Goal: Information Seeking & Learning: Learn about a topic

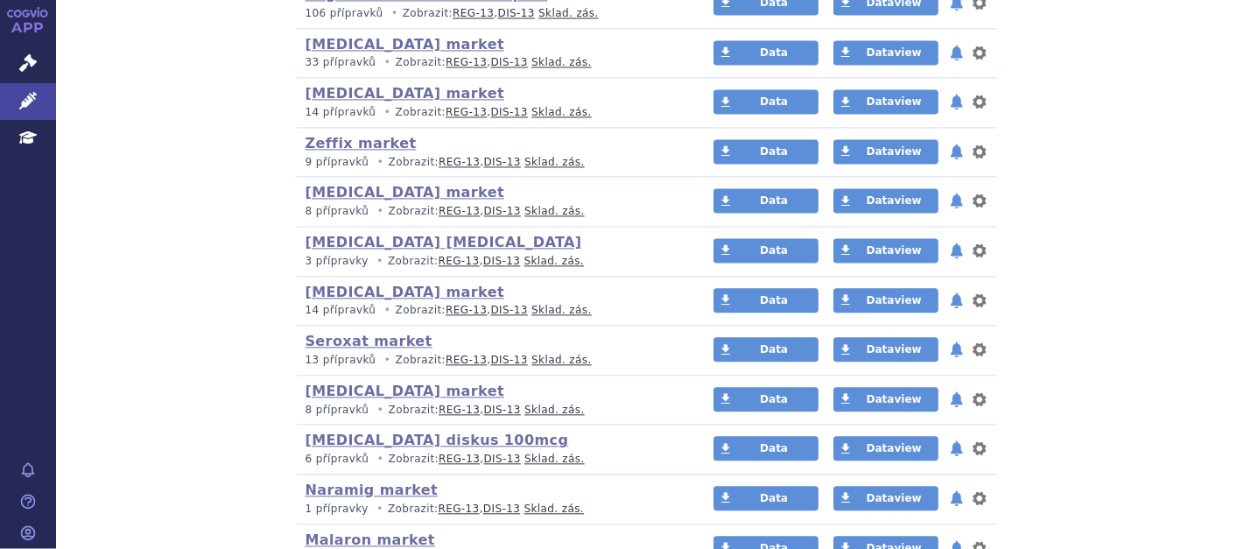
scroll to position [1939, 0]
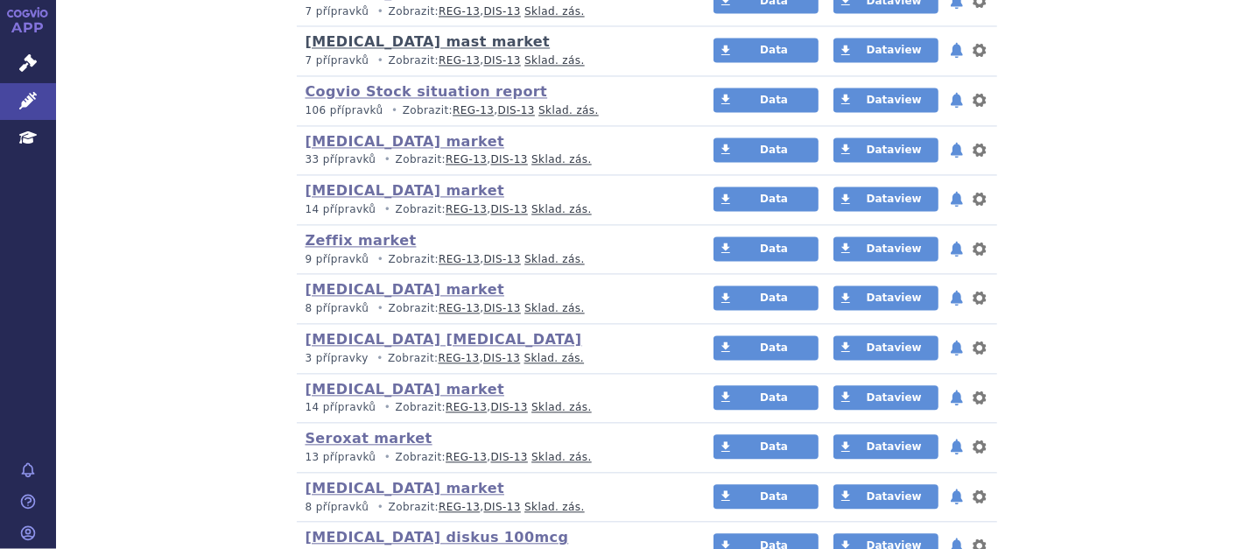
click at [422, 33] on link "[MEDICAL_DATA] mast market" at bounding box center [428, 41] width 245 height 17
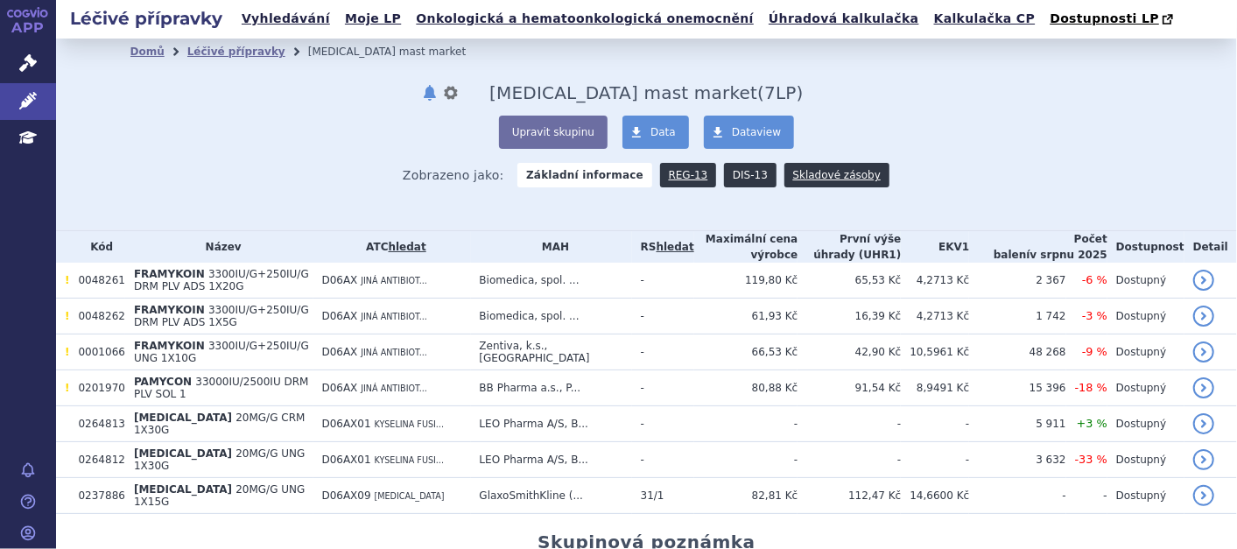
click at [730, 170] on link "DIS-13" at bounding box center [750, 175] width 53 height 25
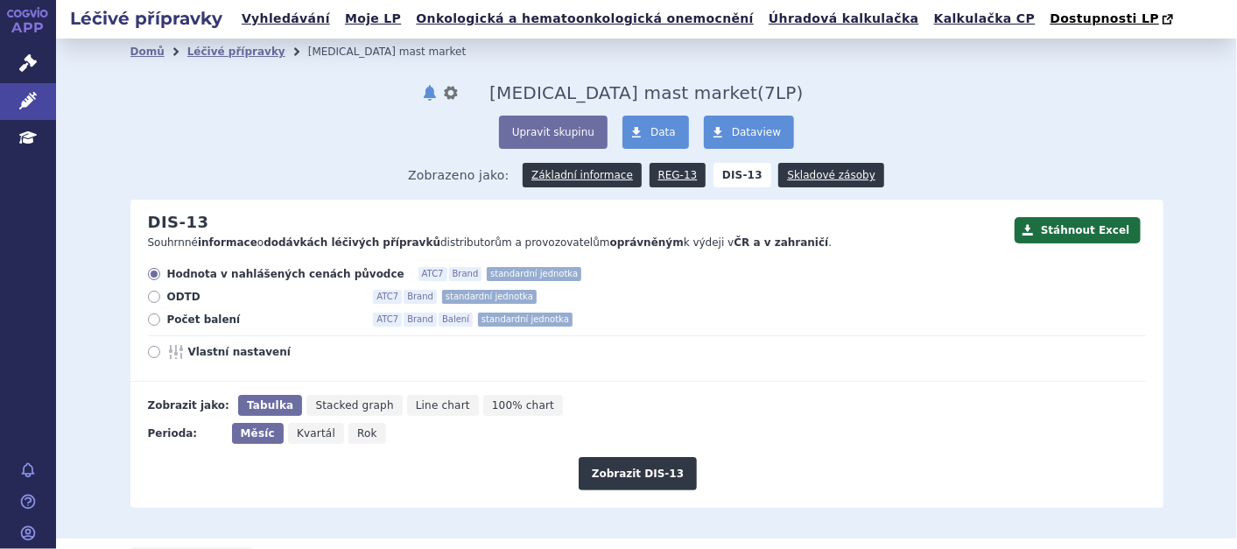
click at [148, 322] on icon at bounding box center [154, 319] width 12 height 12
click at [150, 322] on input "Počet balení ATC7 Brand Balení standardní jednotka" at bounding box center [155, 321] width 11 height 11
radio input "true"
click at [655, 474] on button "Zobrazit DIS-13" at bounding box center [638, 473] width 118 height 33
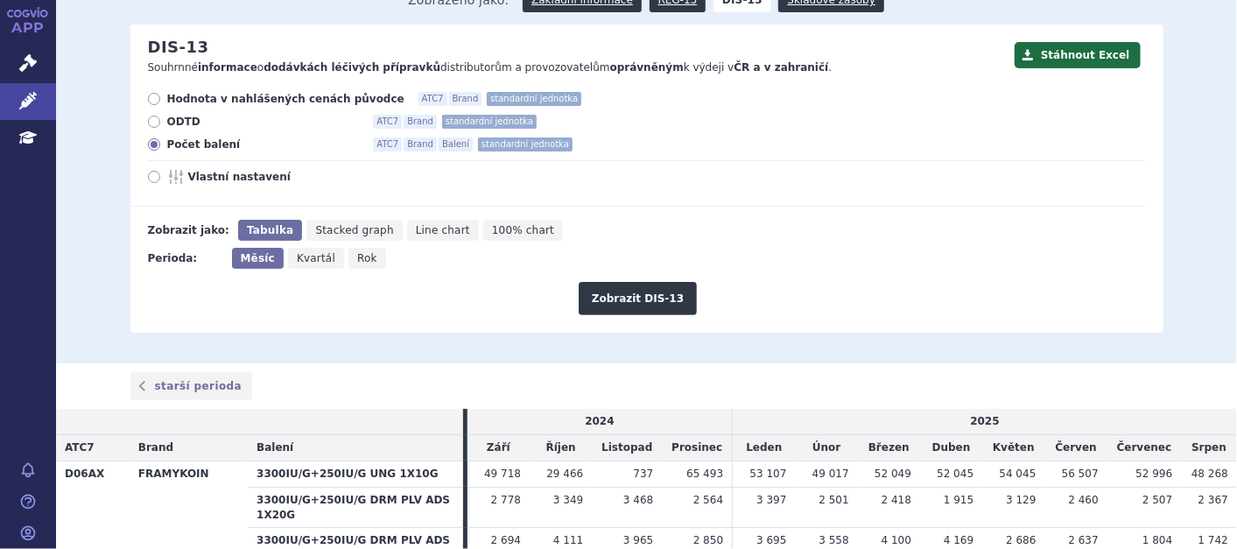
scroll to position [365, 0]
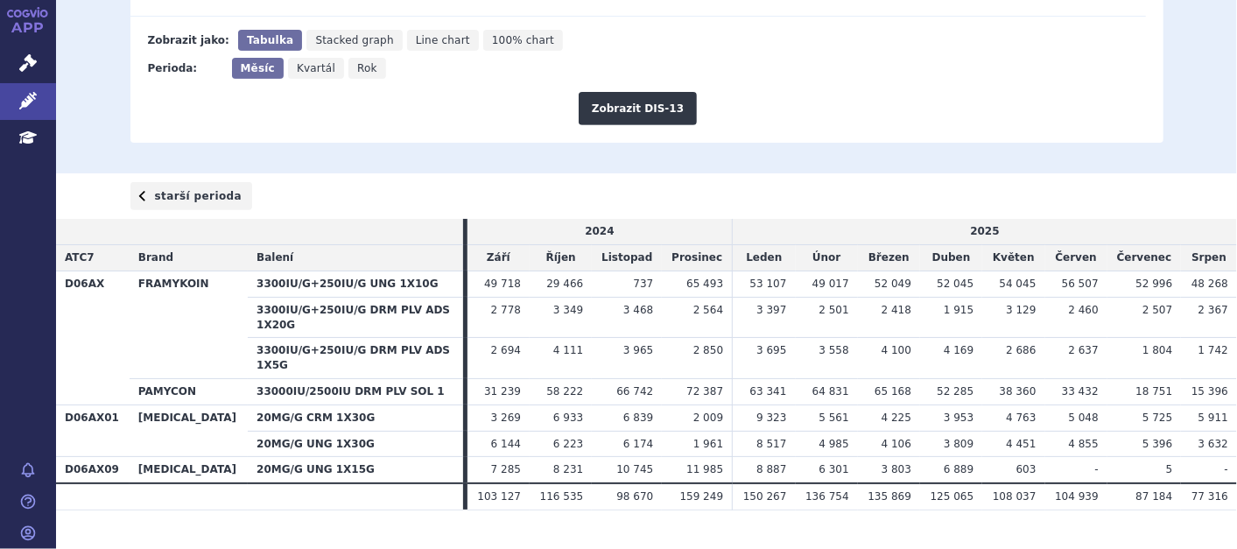
click at [211, 188] on link "starší perioda" at bounding box center [191, 196] width 123 height 28
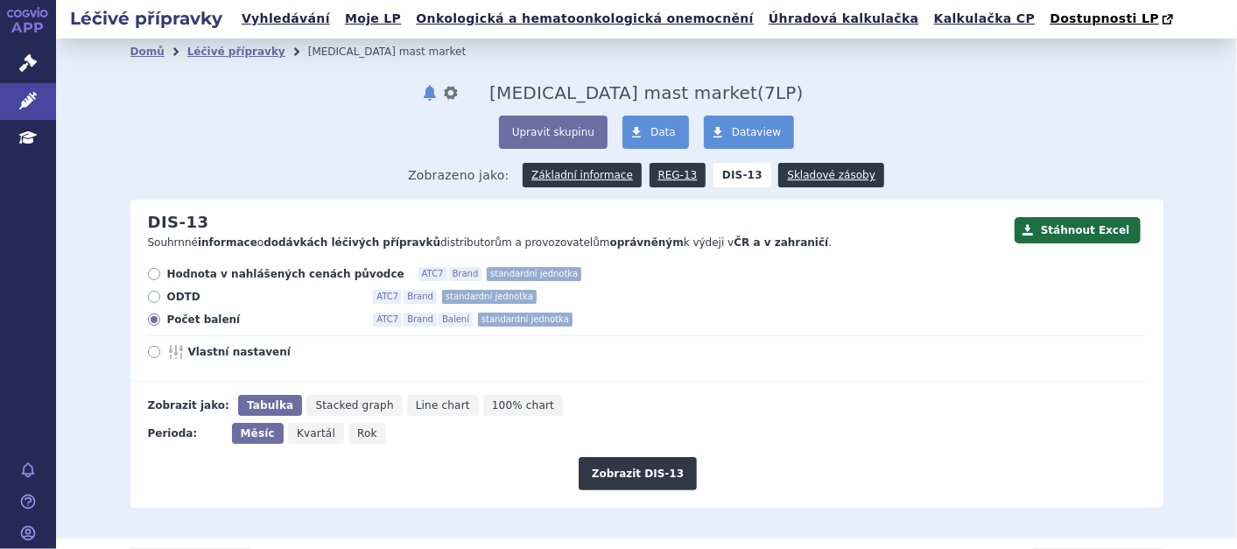
scroll to position [365, 0]
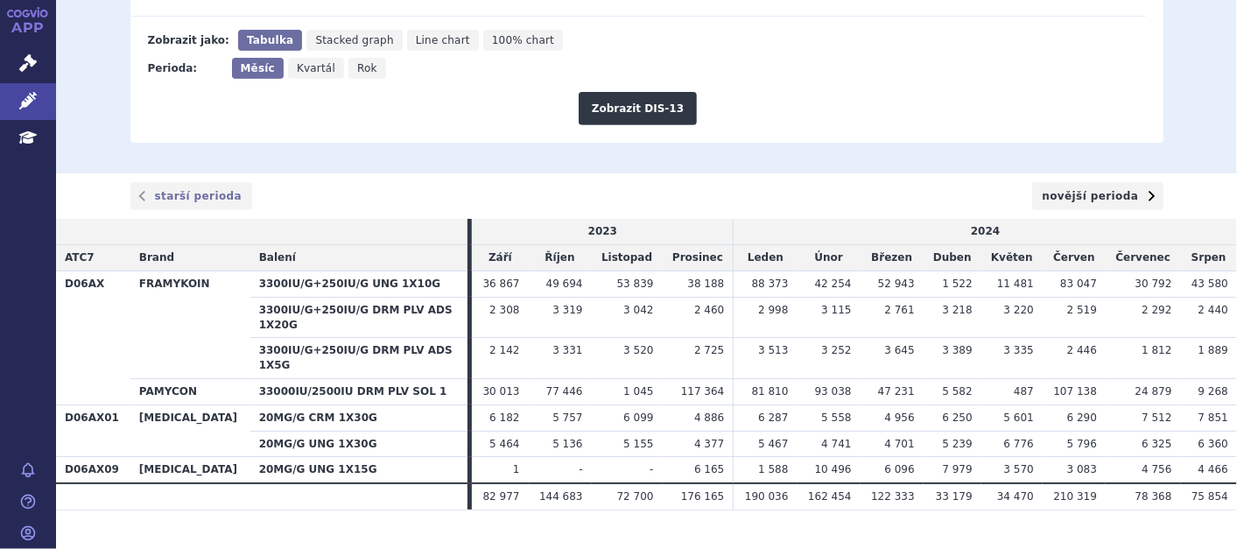
click at [1098, 193] on link "novější perioda" at bounding box center [1097, 196] width 131 height 28
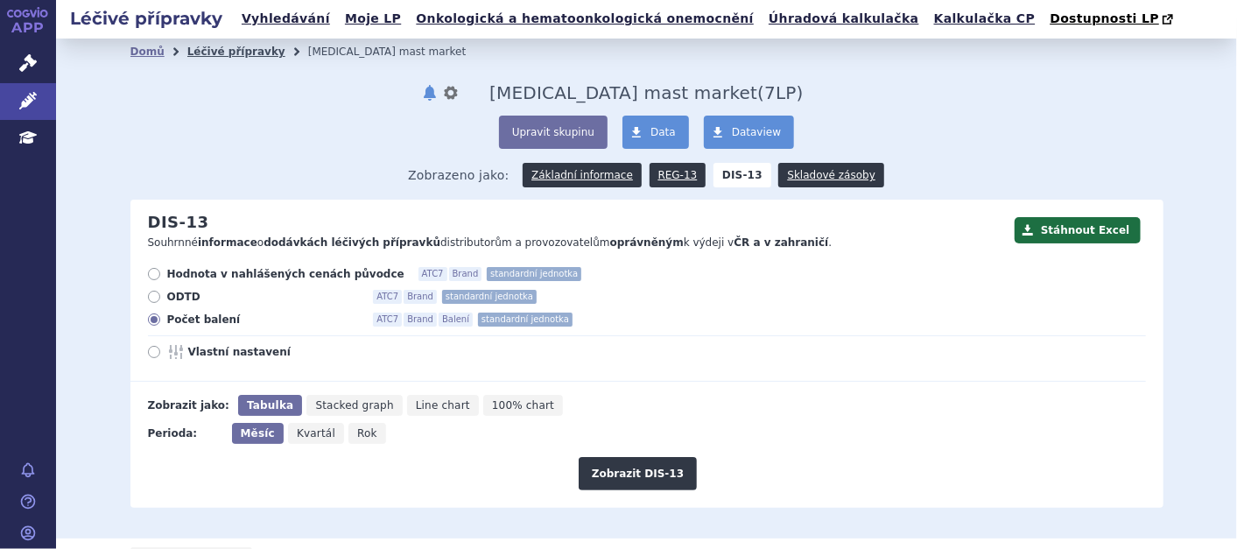
click at [228, 54] on link "Léčivé přípravky" at bounding box center [236, 52] width 98 height 12
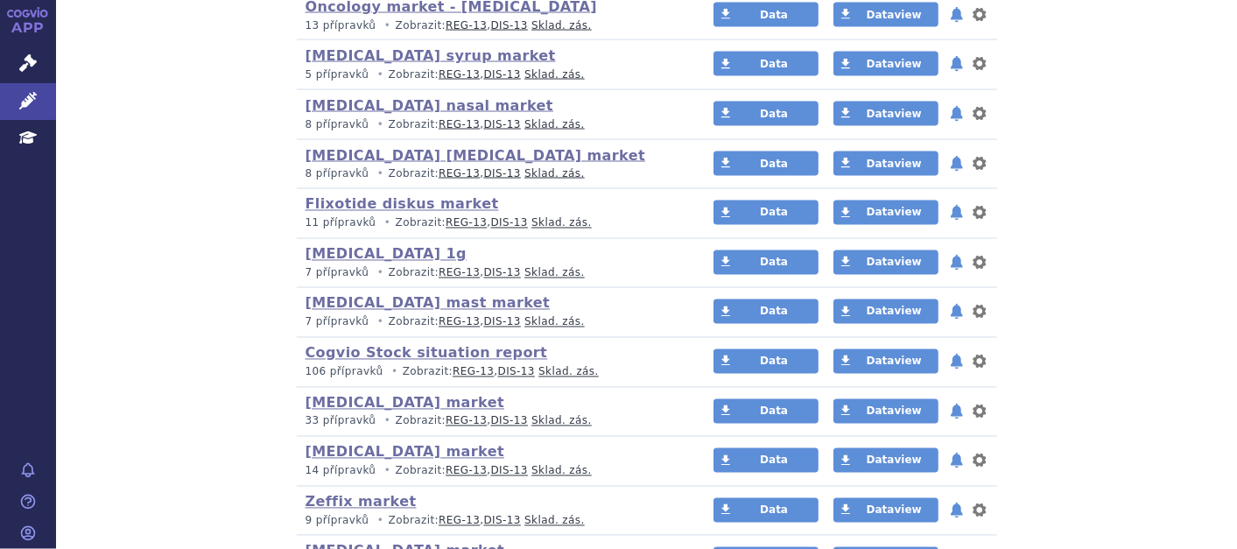
scroll to position [1648, 0]
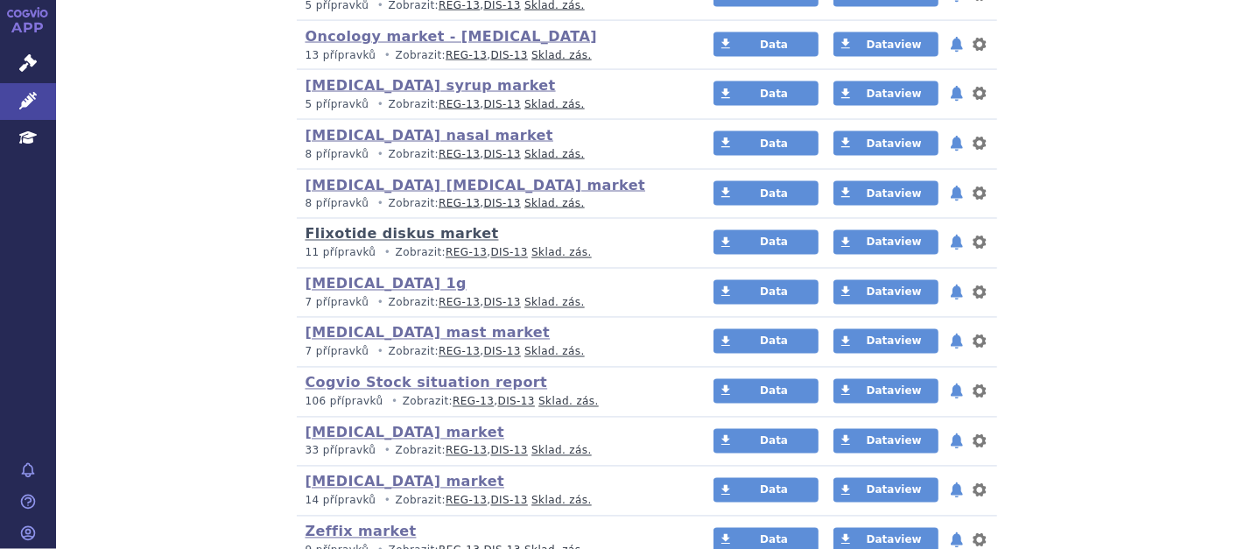
click at [430, 226] on link "Flixotide diskus market" at bounding box center [402, 234] width 193 height 17
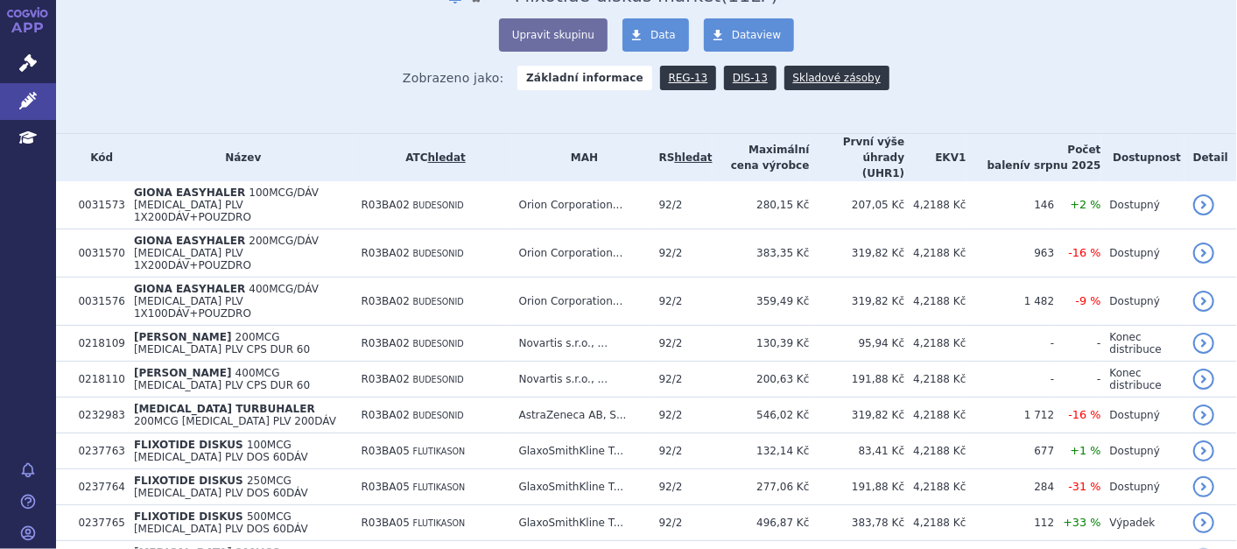
scroll to position [194, 0]
